Goal: Use online tool/utility: Utilize a website feature to perform a specific function

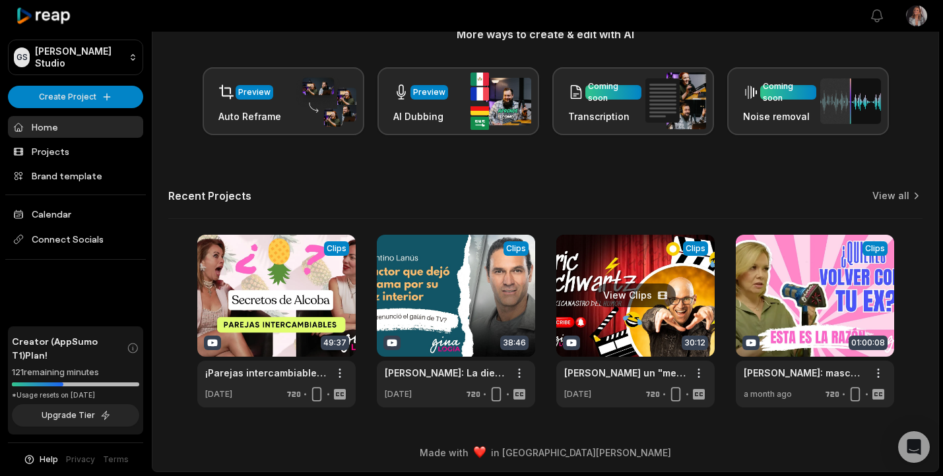
click at [622, 292] on link at bounding box center [635, 321] width 158 height 173
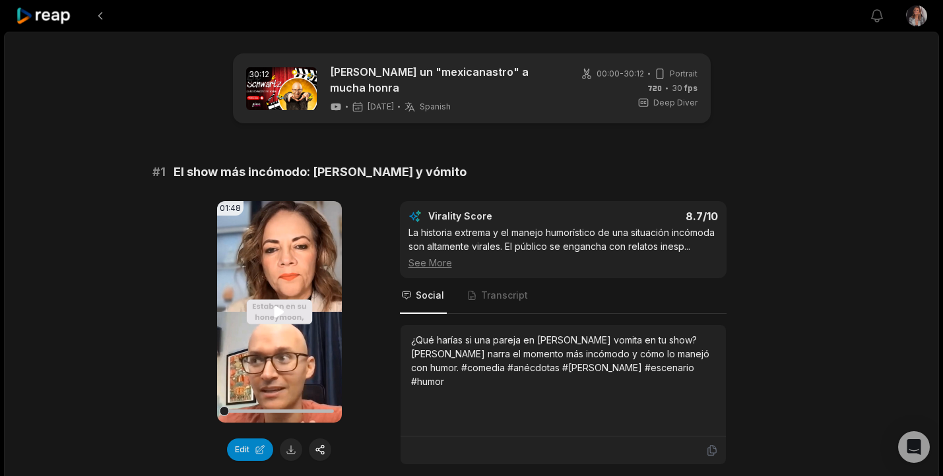
click at [280, 305] on icon at bounding box center [279, 312] width 16 height 16
click at [271, 412] on div at bounding box center [279, 411] width 110 height 3
click at [294, 410] on div at bounding box center [279, 411] width 110 height 3
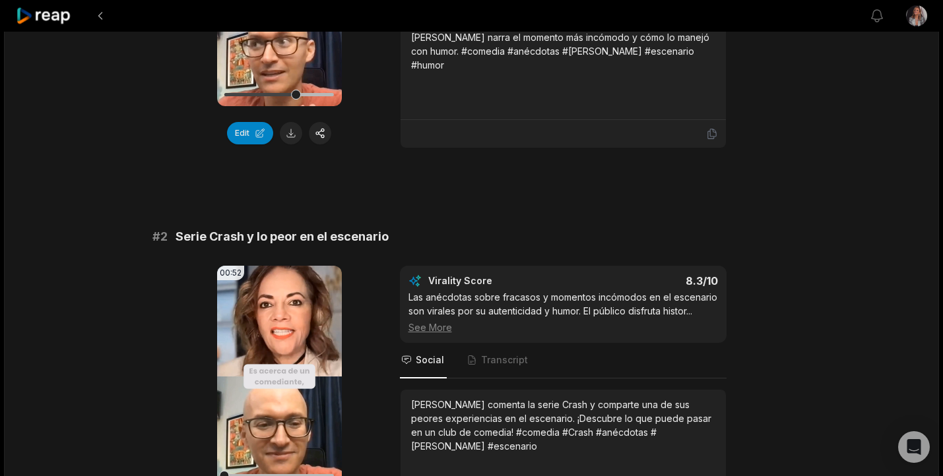
scroll to position [323, 0]
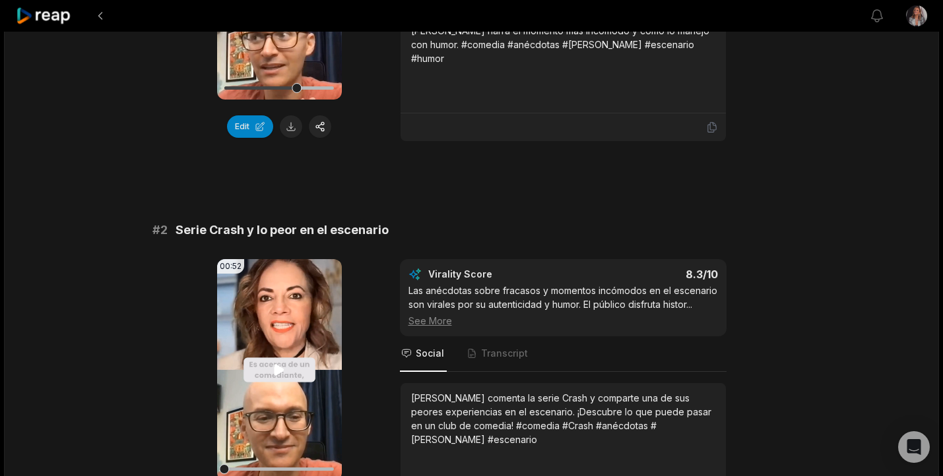
click at [279, 369] on icon at bounding box center [279, 369] width 10 height 11
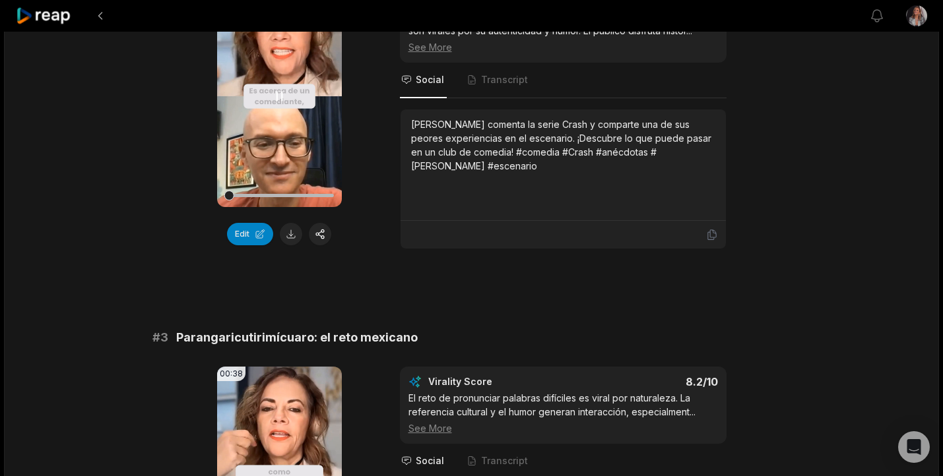
scroll to position [616, 0]
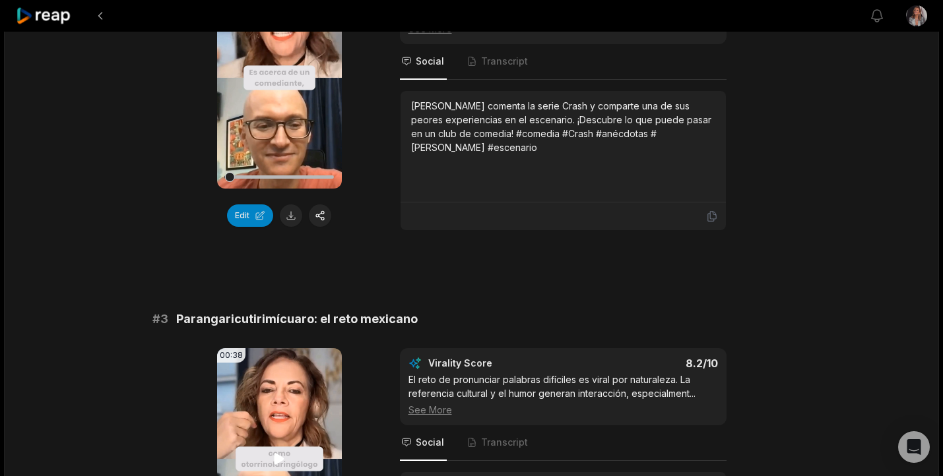
click at [280, 455] on icon at bounding box center [279, 459] width 16 height 16
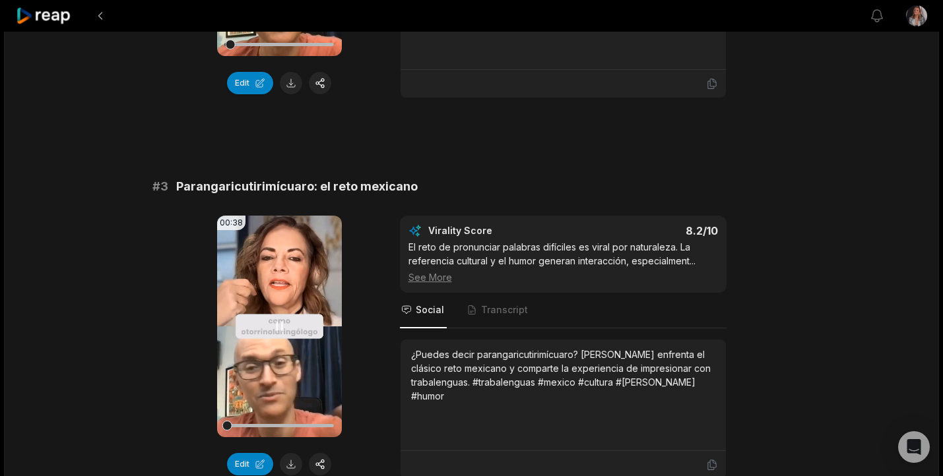
scroll to position [751, 0]
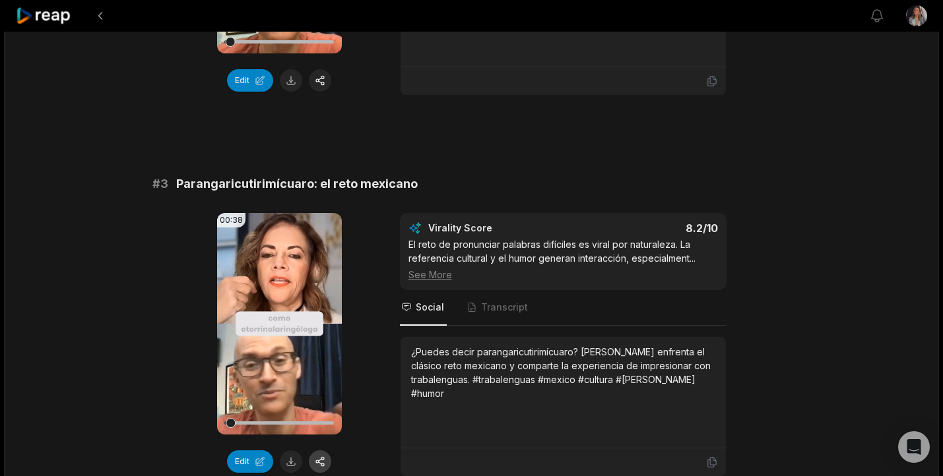
click at [325, 460] on button "button" at bounding box center [320, 462] width 22 height 22
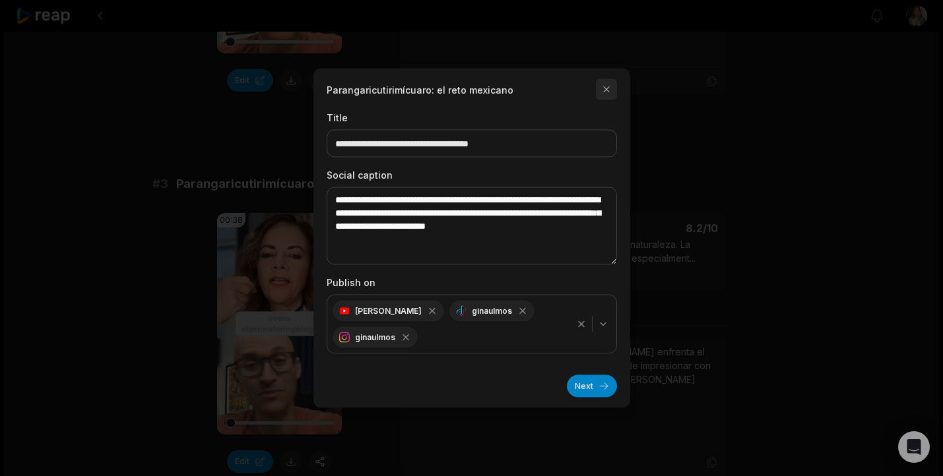
click at [605, 89] on button "button" at bounding box center [606, 89] width 21 height 21
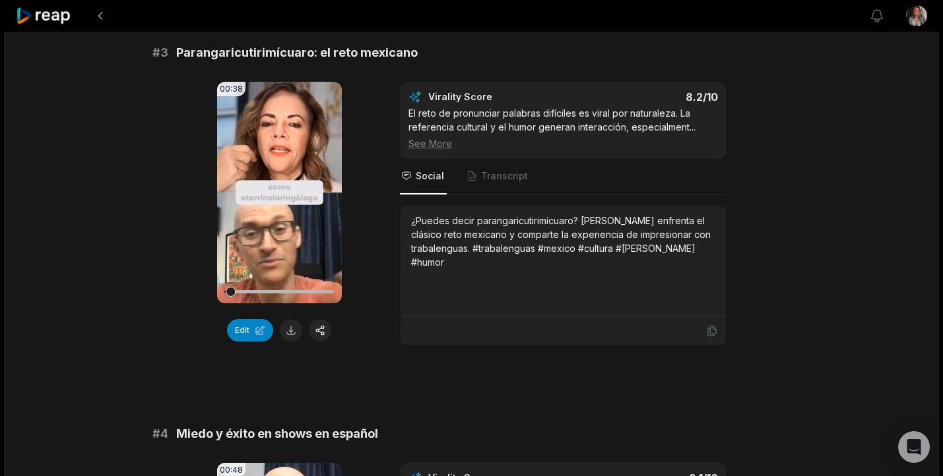
scroll to position [885, 0]
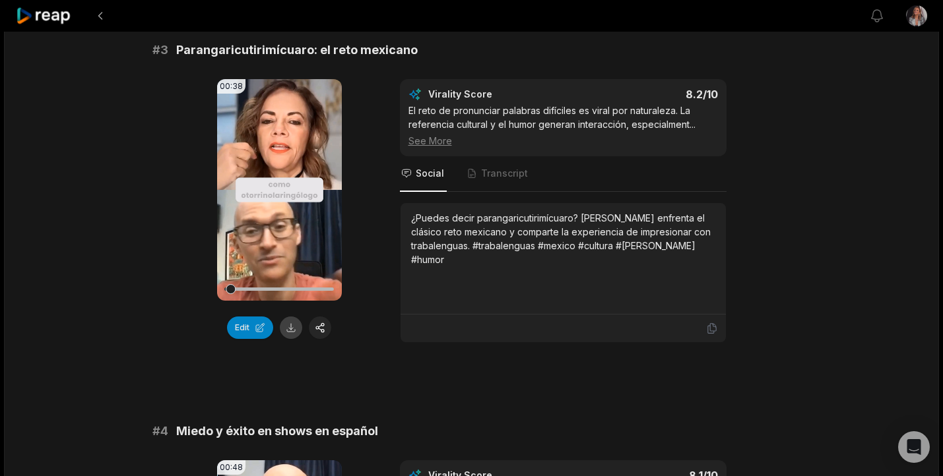
click at [291, 329] on button at bounding box center [291, 328] width 22 height 22
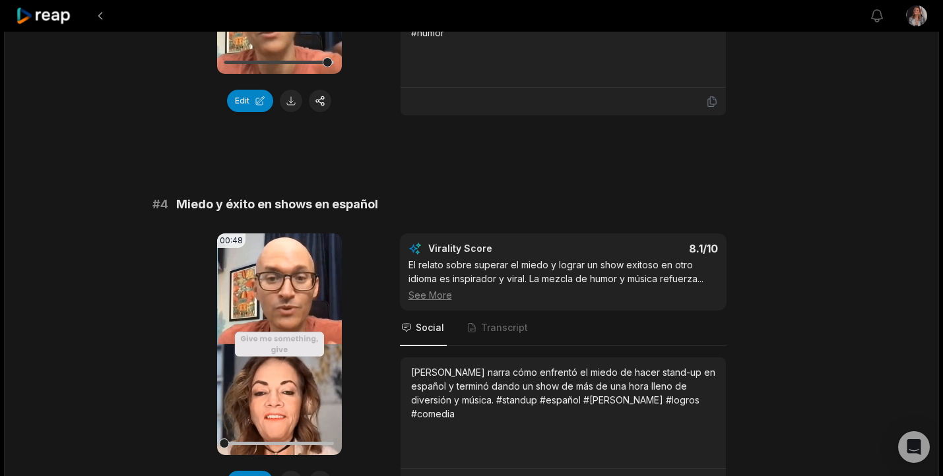
scroll to position [1122, 0]
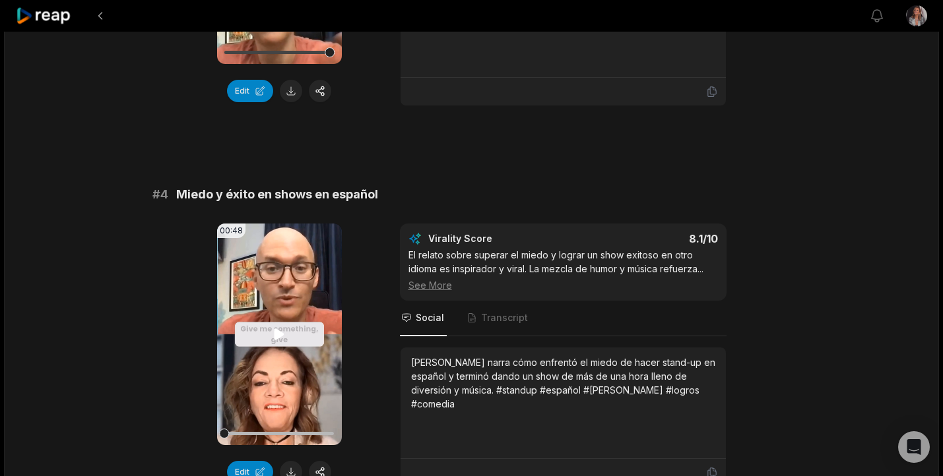
click at [281, 335] on icon at bounding box center [279, 334] width 10 height 11
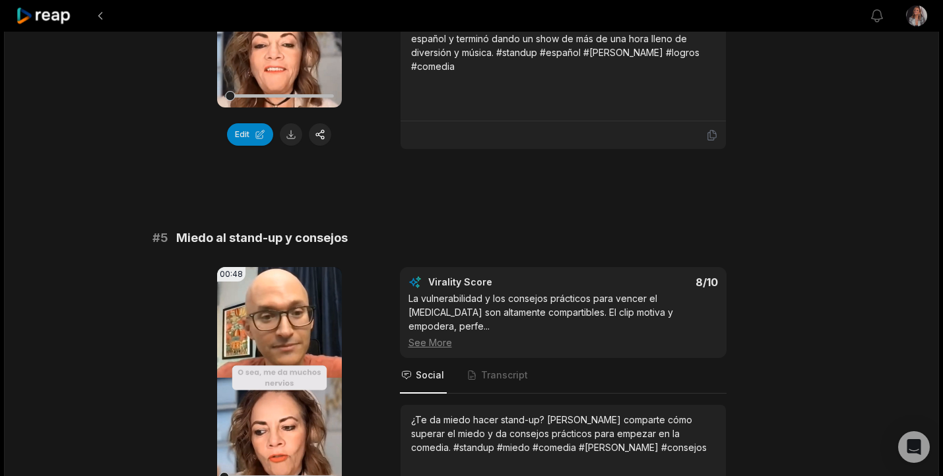
scroll to position [1468, 0]
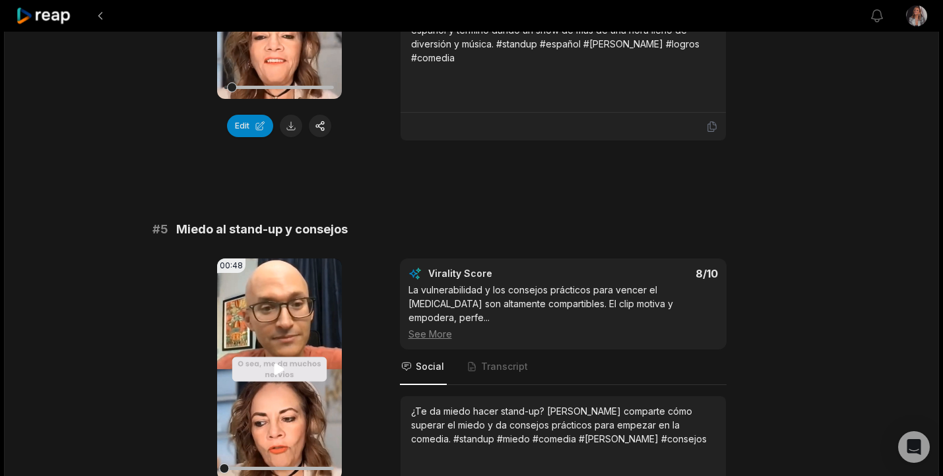
click at [276, 373] on icon at bounding box center [279, 369] width 10 height 11
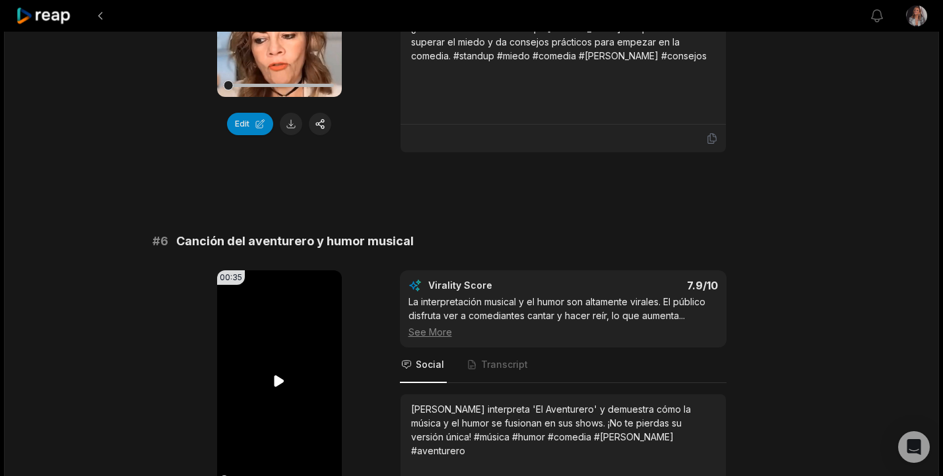
scroll to position [1853, 0]
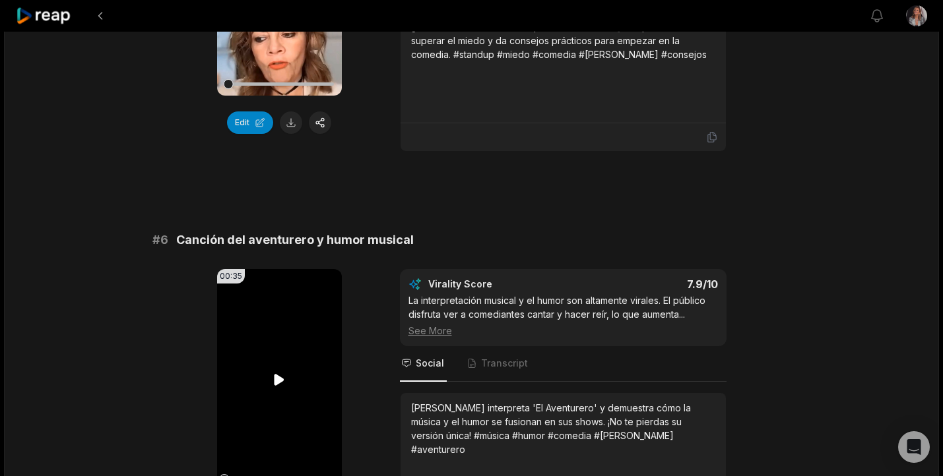
click at [276, 376] on icon at bounding box center [279, 379] width 10 height 11
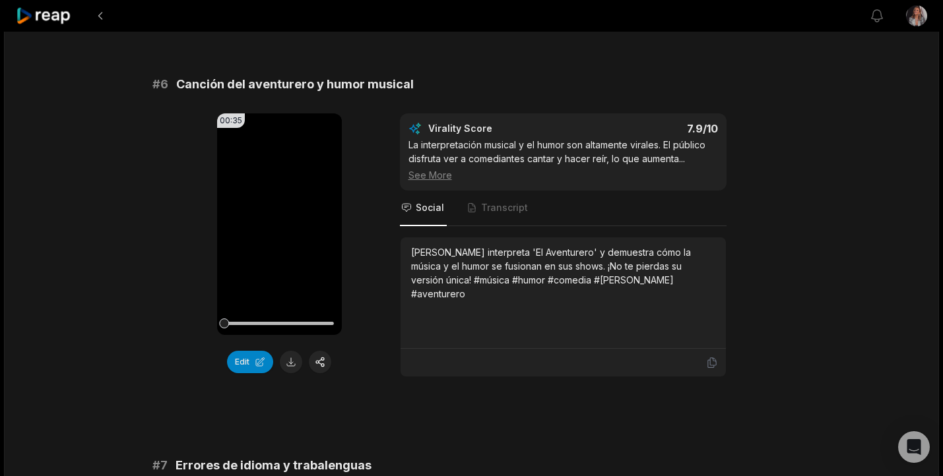
scroll to position [2033, 0]
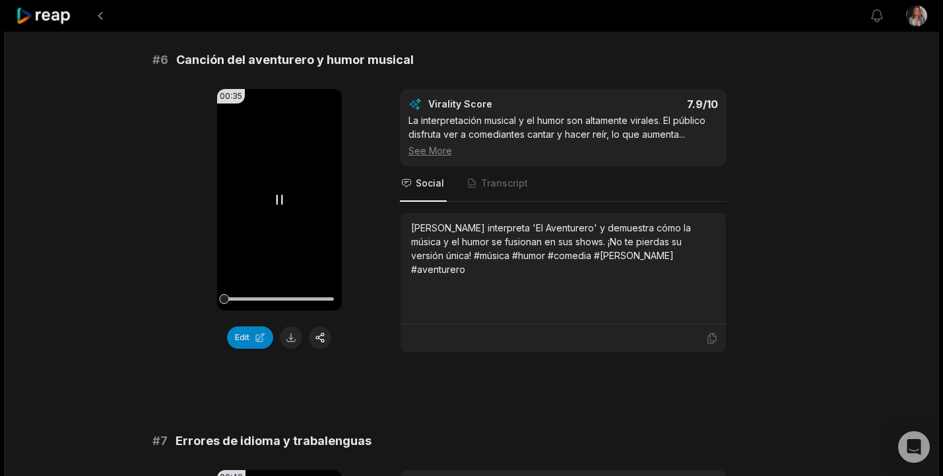
click at [271, 155] on video "Your browser does not support mp4 format." at bounding box center [279, 200] width 125 height 222
click at [282, 199] on icon at bounding box center [279, 199] width 10 height 11
click at [143, 216] on div "30:12 Eric Schwartz un "mexicanastro" a mucha honra 7 days ago Spanish es 00:00…" at bounding box center [471, 9] width 935 height 4021
click at [296, 211] on video "Your browser does not support mp4 format." at bounding box center [279, 200] width 125 height 222
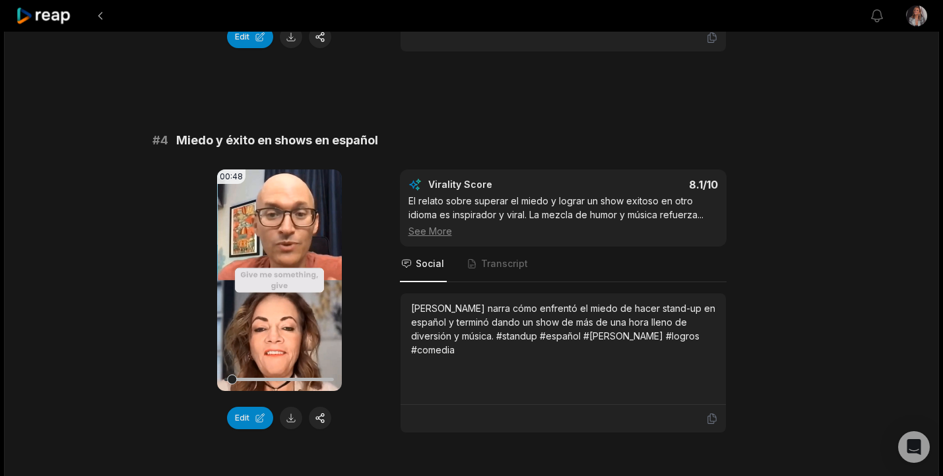
scroll to position [0, 0]
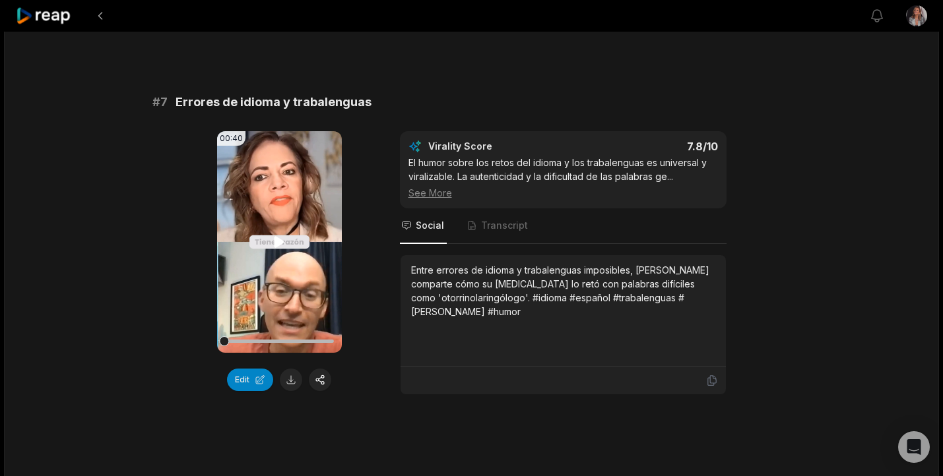
scroll to position [2367, 0]
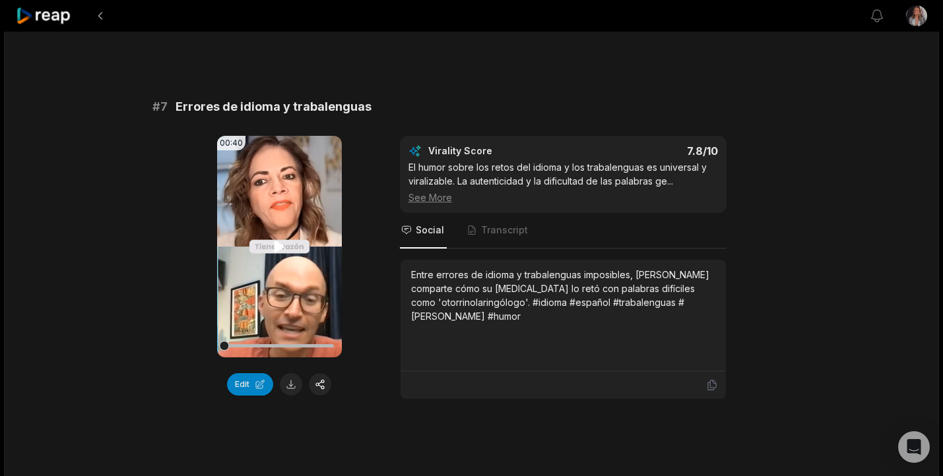
click at [278, 253] on icon at bounding box center [279, 247] width 16 height 16
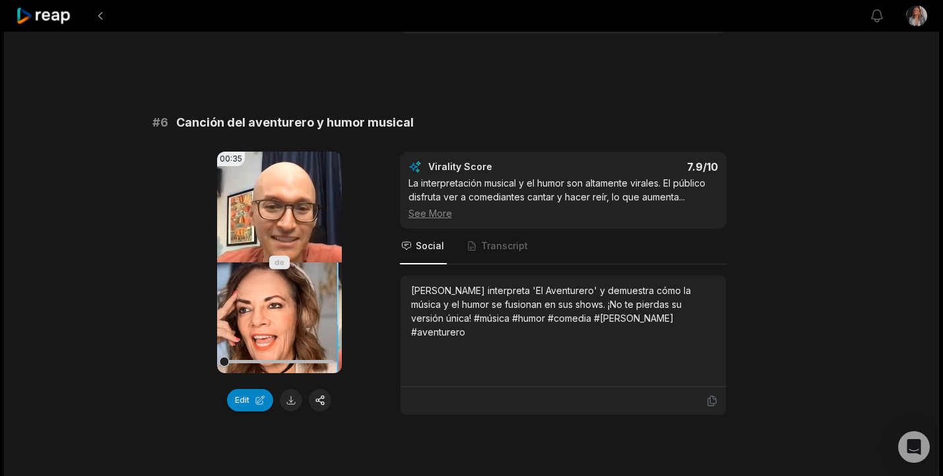
scroll to position [1946, 0]
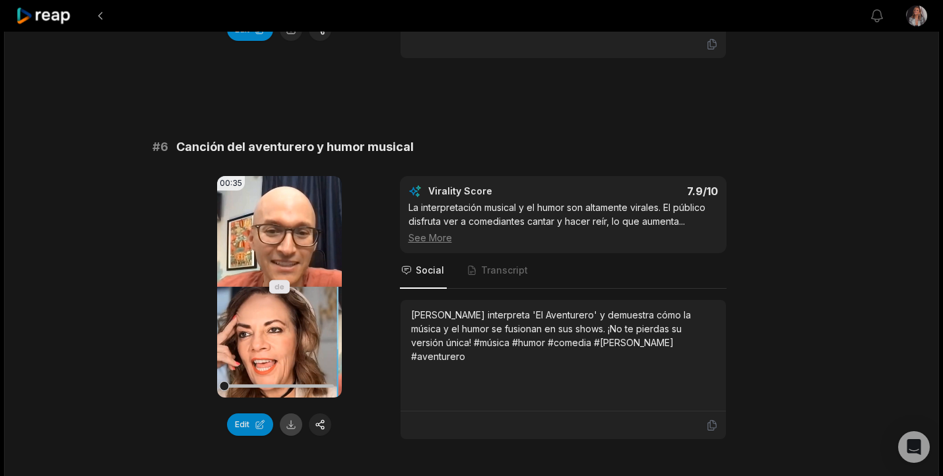
click at [293, 429] on button at bounding box center [291, 425] width 22 height 22
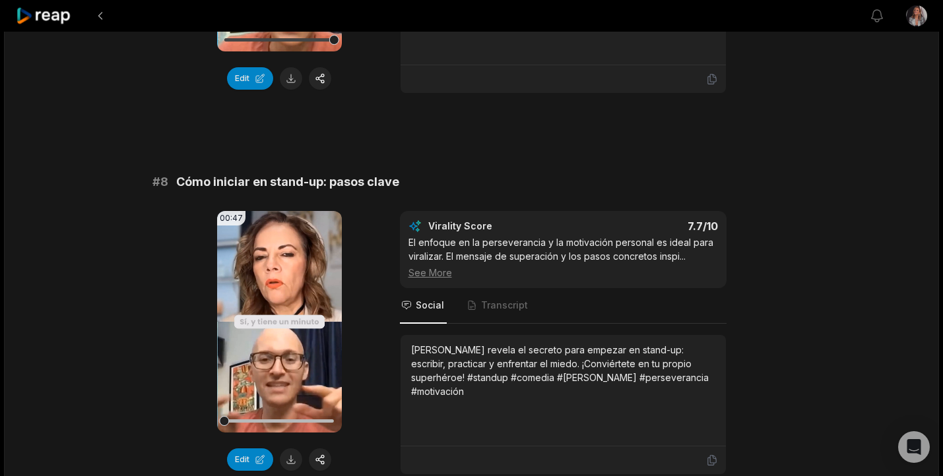
scroll to position [2678, 0]
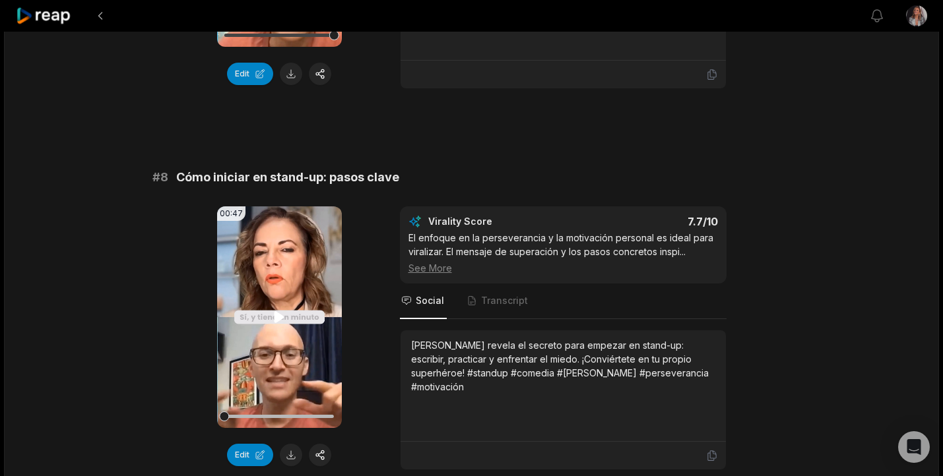
click at [276, 319] on icon at bounding box center [279, 316] width 10 height 11
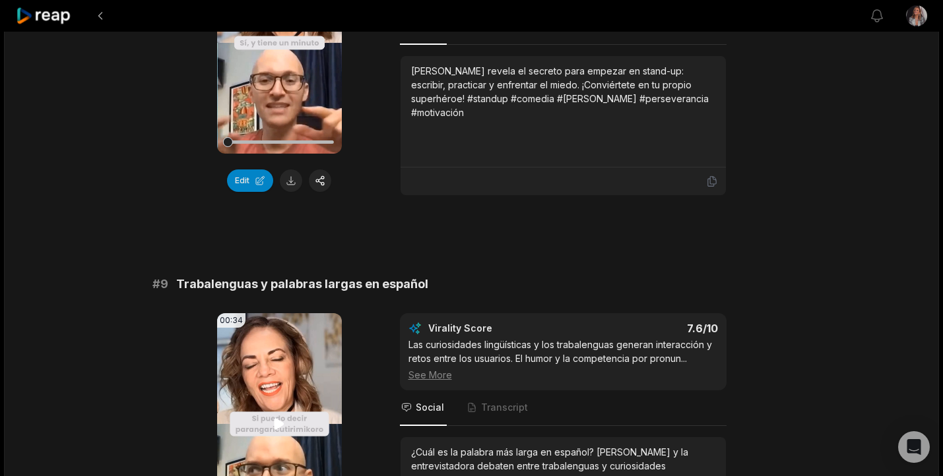
scroll to position [2956, 0]
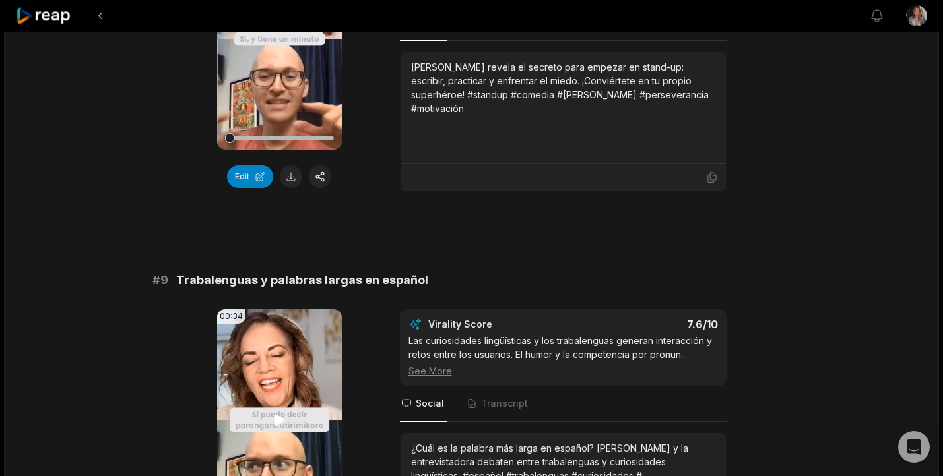
click at [276, 423] on icon at bounding box center [279, 419] width 10 height 11
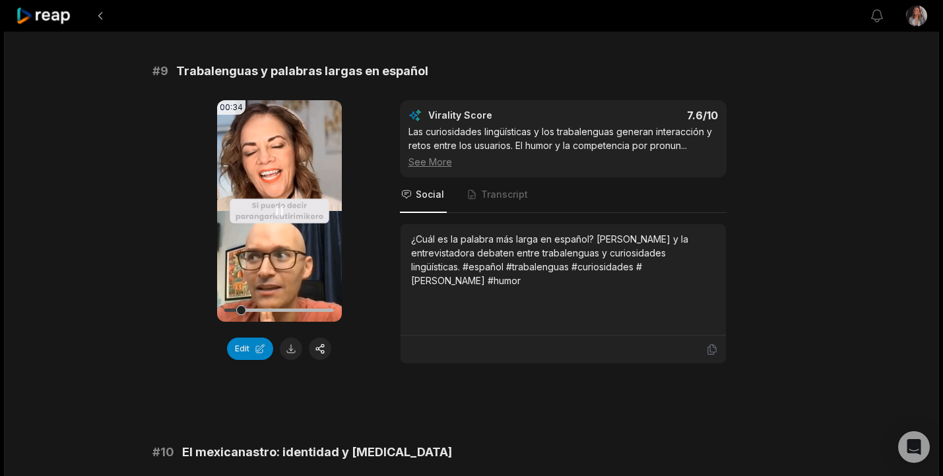
scroll to position [3168, 0]
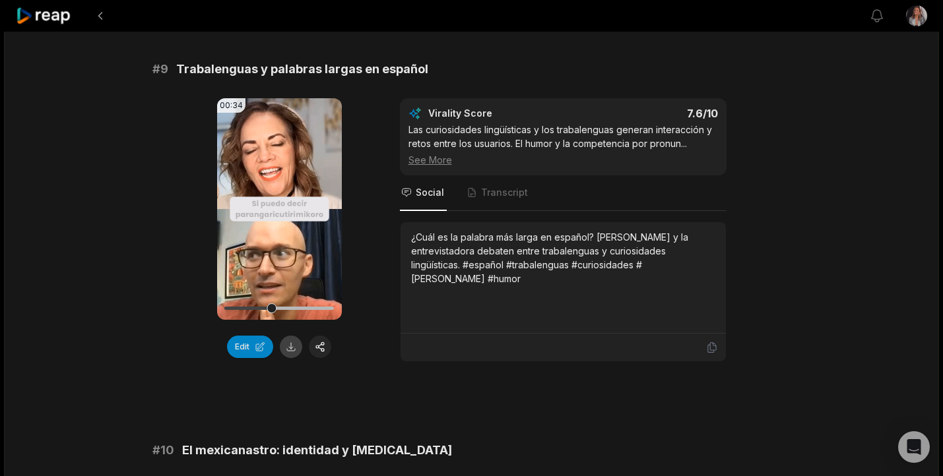
click at [292, 346] on button at bounding box center [291, 347] width 22 height 22
click at [52, 18] on icon at bounding box center [44, 16] width 56 height 18
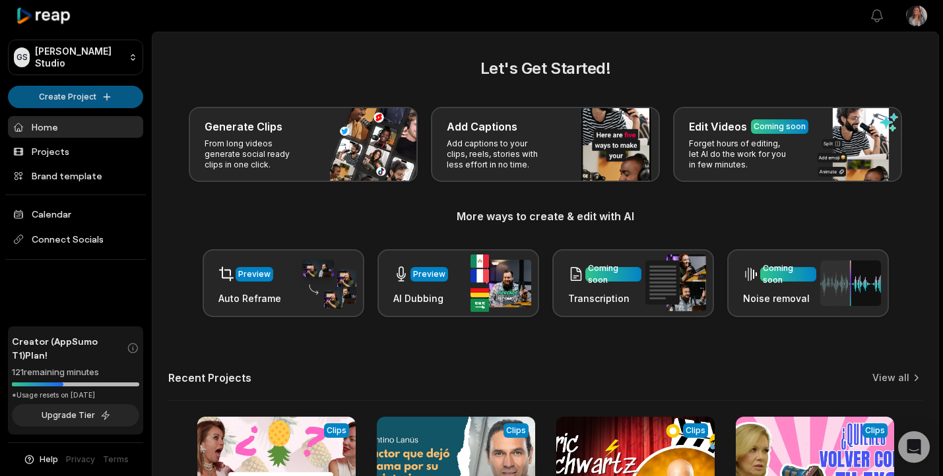
click at [59, 96] on html "GS [PERSON_NAME] Studio Create Project Home Projects Brand template Calendar Co…" at bounding box center [471, 238] width 943 height 476
click at [93, 94] on html "GS [PERSON_NAME] Studio Create Project Home Projects Brand template Calendar Co…" at bounding box center [471, 238] width 943 height 476
click at [76, 99] on html "GS [PERSON_NAME] Studio Create Project Home Projects Brand template Calendar Co…" at bounding box center [471, 238] width 943 height 476
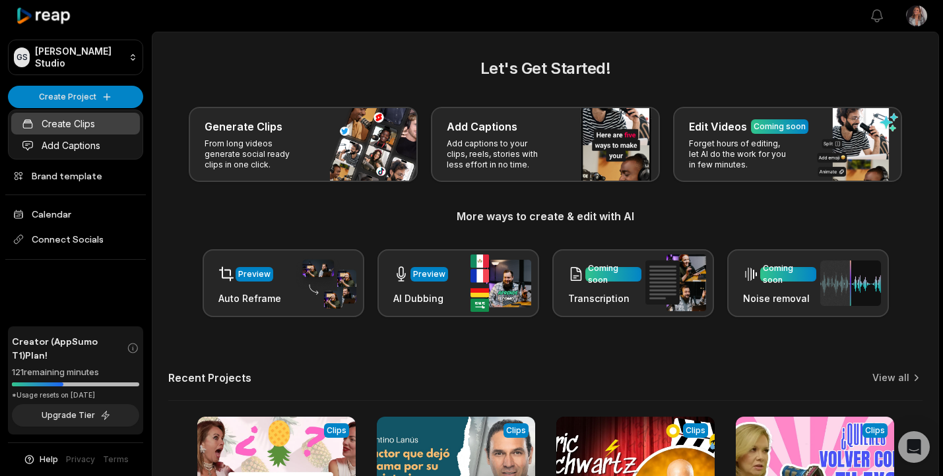
click at [80, 123] on link "Create Clips" at bounding box center [75, 124] width 129 height 22
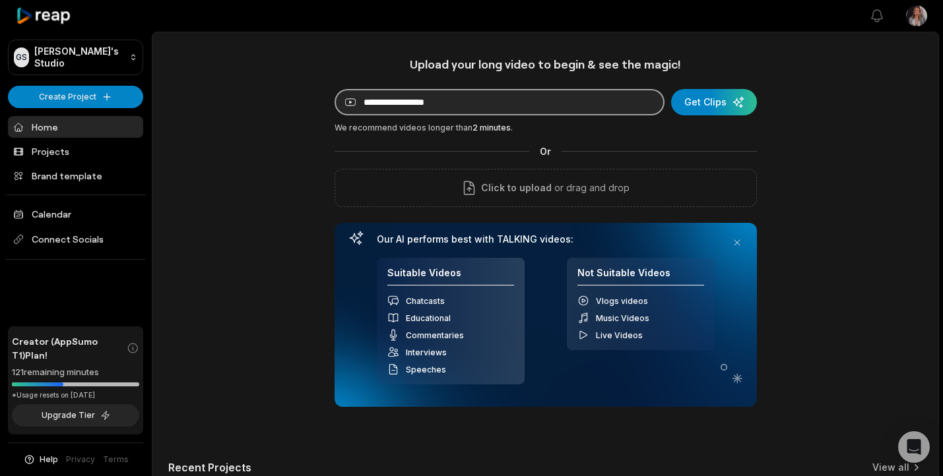
click at [368, 110] on input at bounding box center [500, 102] width 330 height 26
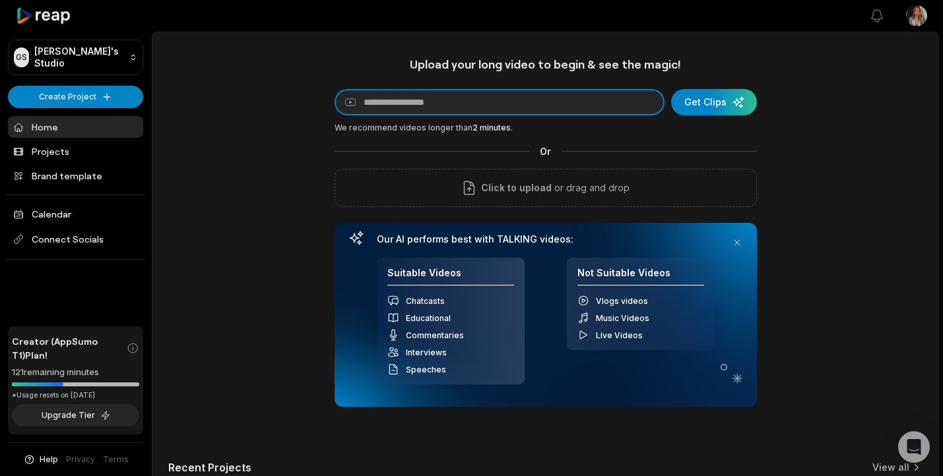
type input "**********"
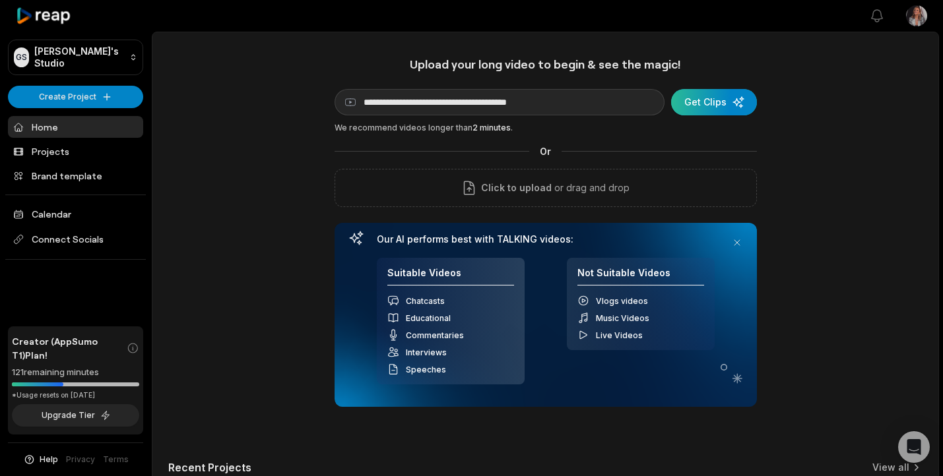
click at [719, 101] on div "submit" at bounding box center [714, 102] width 86 height 26
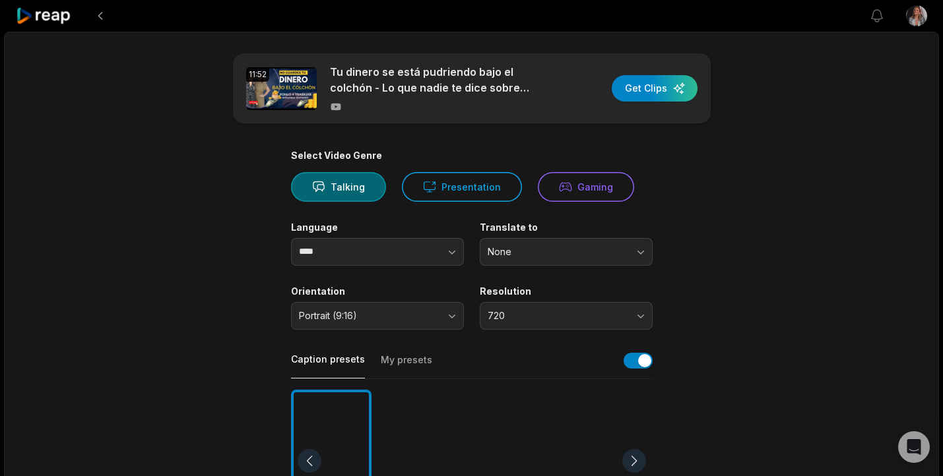
click at [51, 18] on icon at bounding box center [44, 16] width 56 height 18
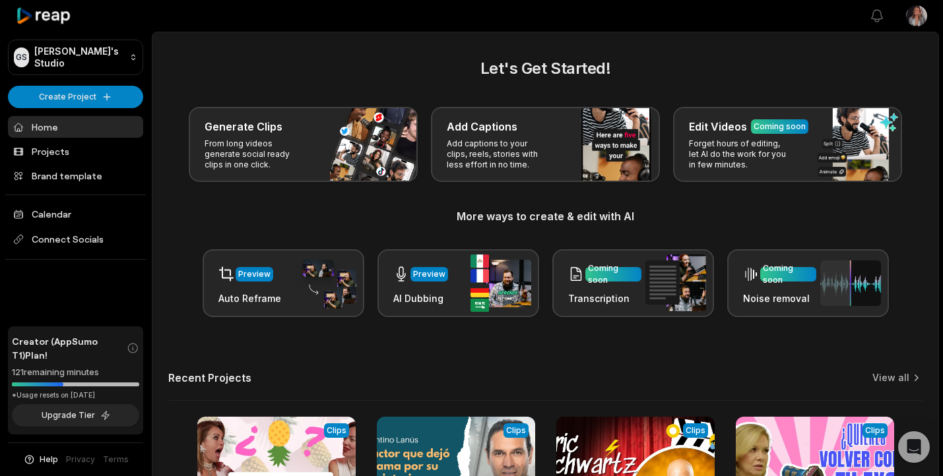
click at [51, 18] on icon at bounding box center [44, 16] width 56 height 18
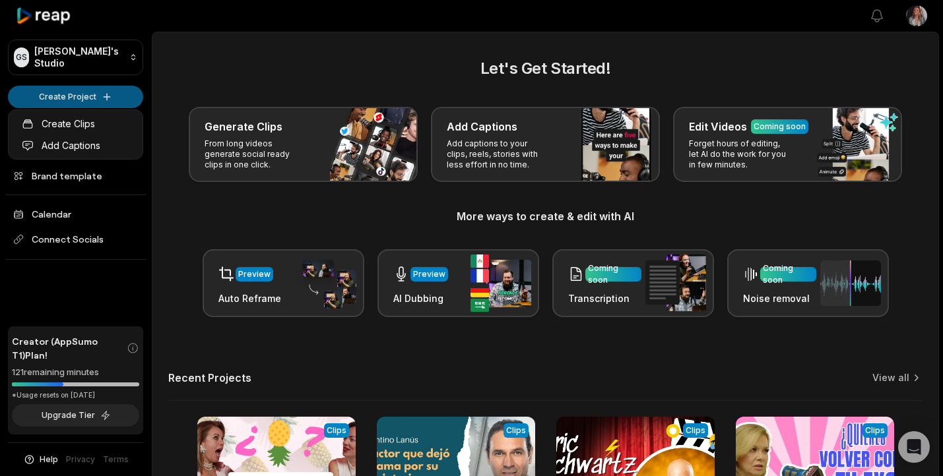
click at [84, 94] on html "GS [PERSON_NAME] Studio Create Project Home Projects Brand template Calendar Co…" at bounding box center [471, 238] width 943 height 476
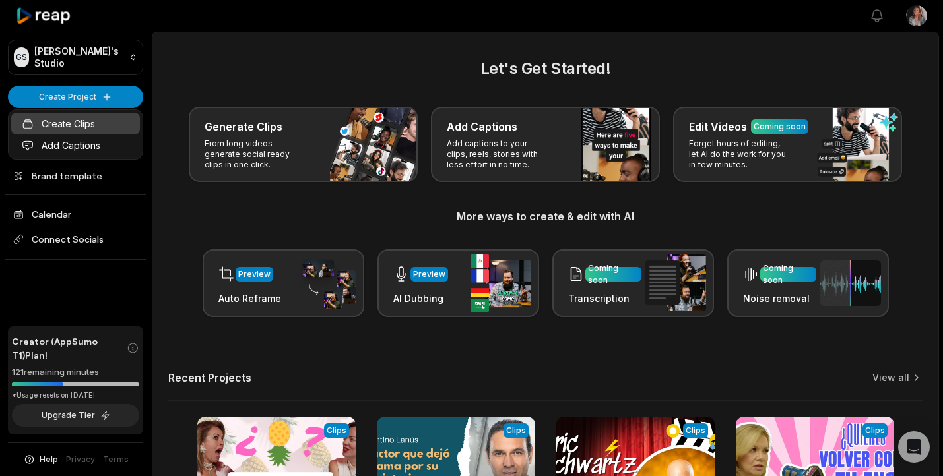
click at [86, 128] on link "Create Clips" at bounding box center [75, 124] width 129 height 22
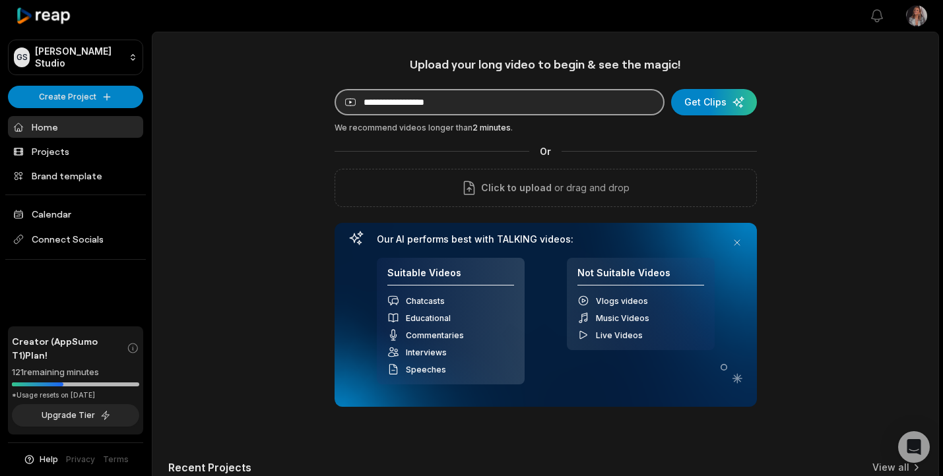
click at [377, 106] on input at bounding box center [500, 102] width 330 height 26
paste input "**********"
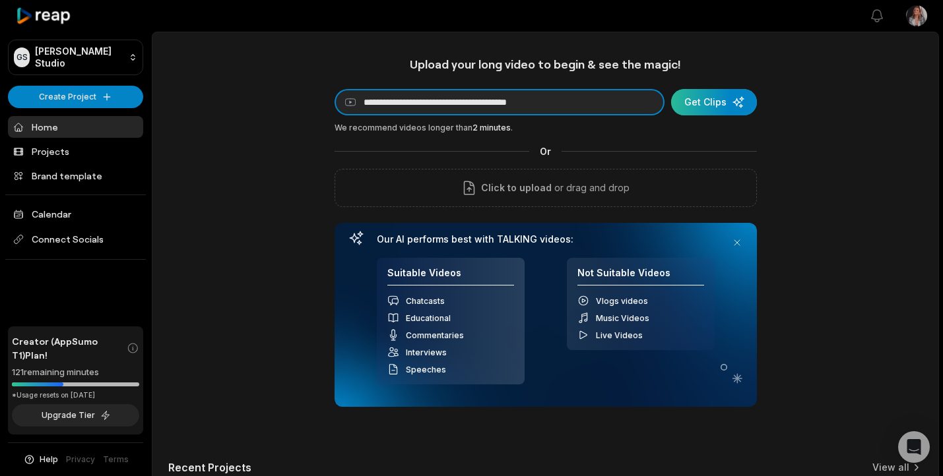
type input "**********"
click at [717, 104] on div "submit" at bounding box center [714, 102] width 86 height 26
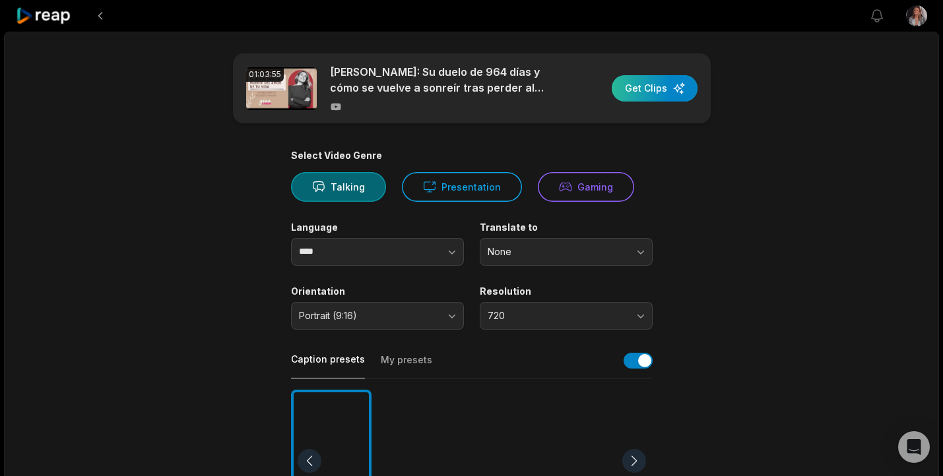
click at [660, 86] on div "button" at bounding box center [655, 88] width 86 height 26
